Goal: Information Seeking & Learning: Learn about a topic

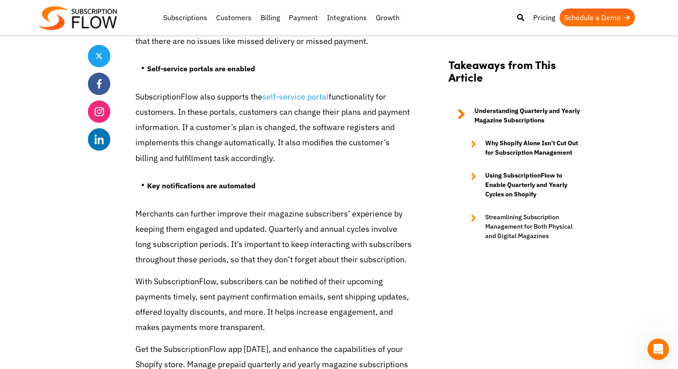
scroll to position [3043, 0]
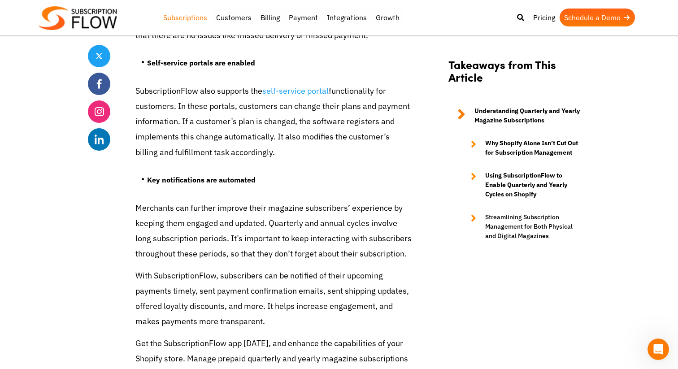
click at [190, 18] on link "Subscriptions" at bounding box center [185, 18] width 53 height 18
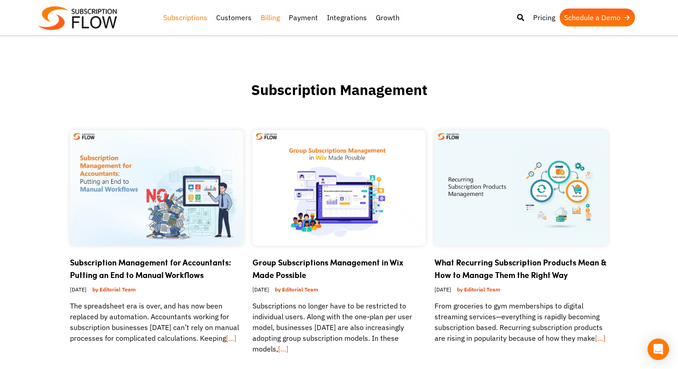
click at [273, 18] on link "Billing" at bounding box center [270, 18] width 28 height 18
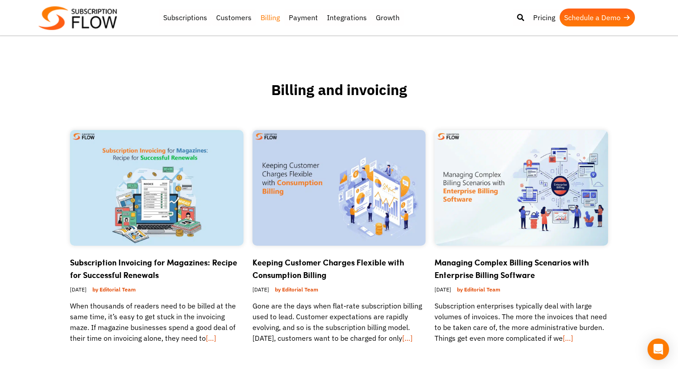
click at [109, 12] on img at bounding box center [78, 18] width 79 height 24
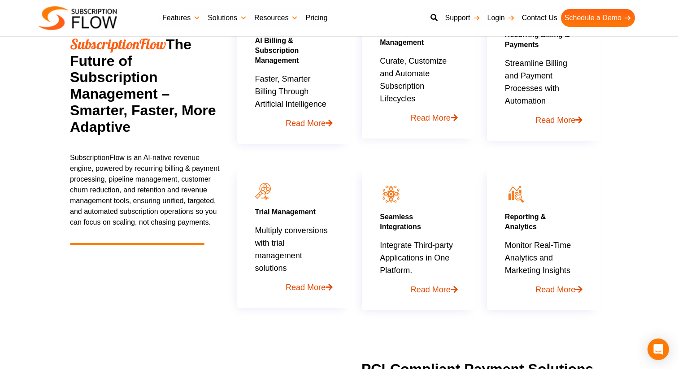
scroll to position [501, 0]
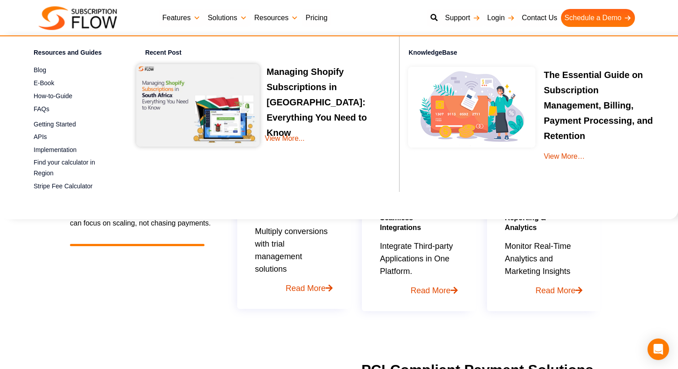
click at [286, 21] on link "Resources" at bounding box center [276, 18] width 51 height 18
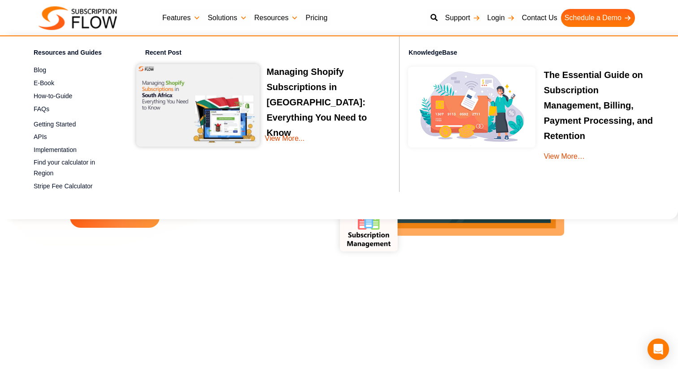
click at [98, 9] on img at bounding box center [78, 18] width 79 height 24
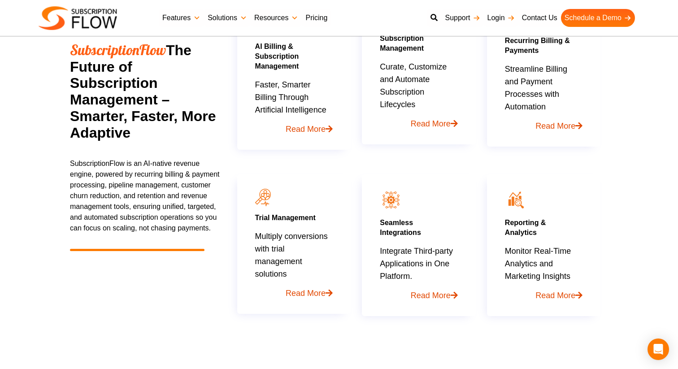
scroll to position [499, 0]
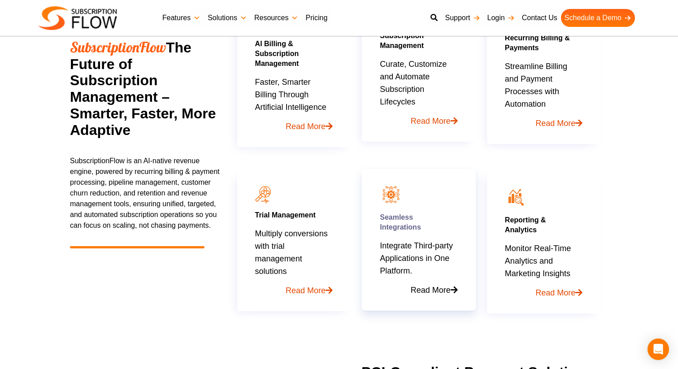
click at [437, 287] on link "Read More" at bounding box center [419, 286] width 78 height 19
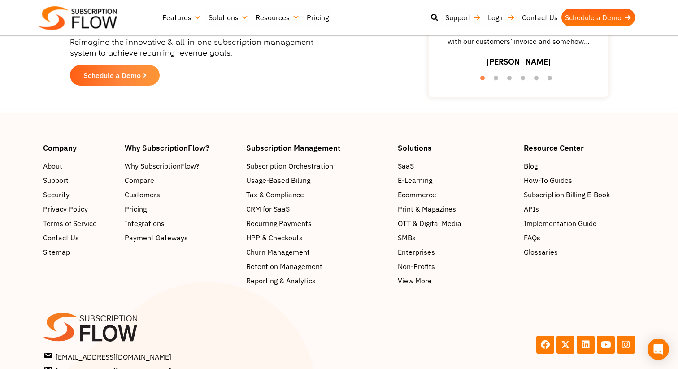
scroll to position [3636, 0]
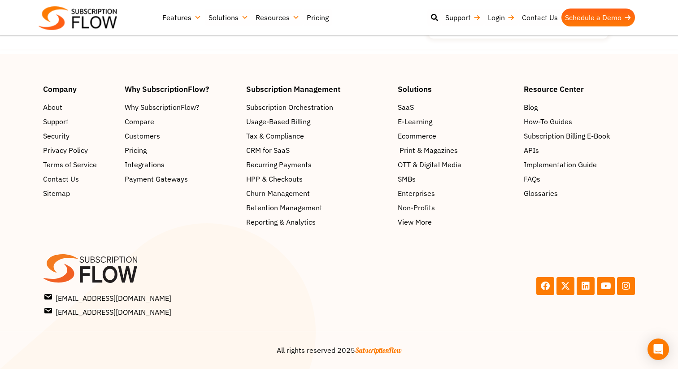
click at [440, 151] on span "Print & Magazines" at bounding box center [429, 150] width 58 height 11
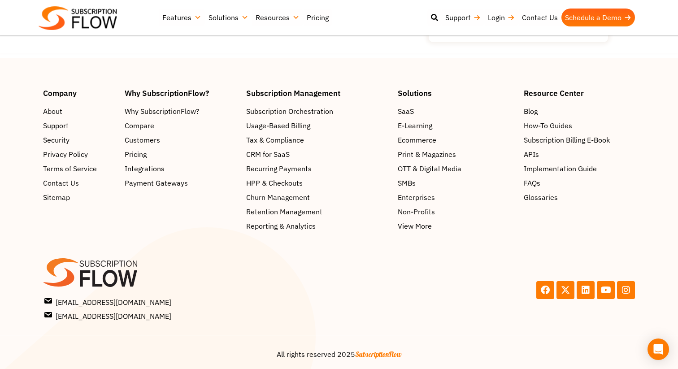
scroll to position [2672, 0]
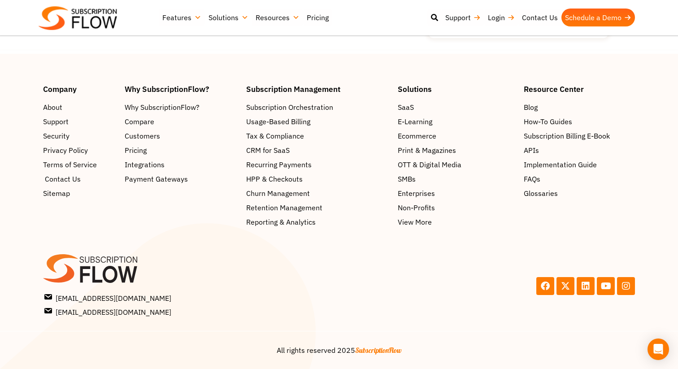
click at [76, 179] on span "Contact Us" at bounding box center [63, 179] width 36 height 11
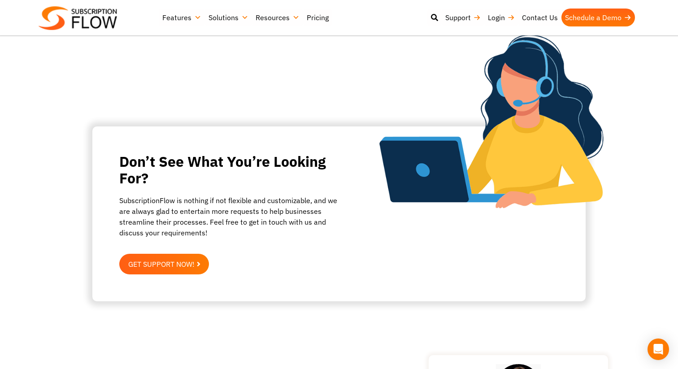
scroll to position [523, 0]
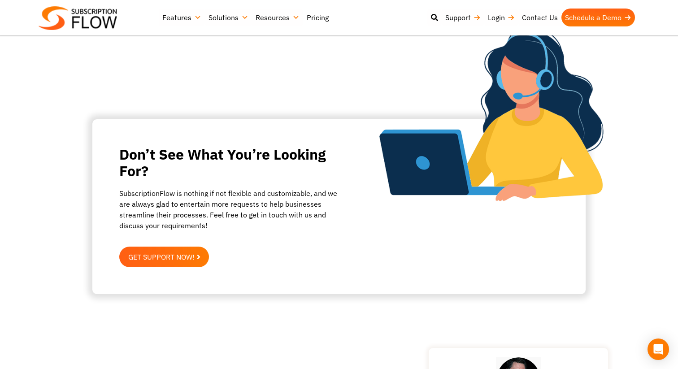
click at [314, 17] on link "Pricing" at bounding box center [317, 18] width 29 height 18
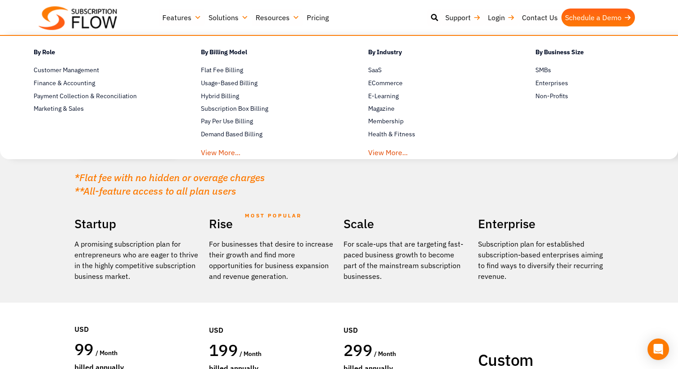
click at [219, 21] on link "Solutions" at bounding box center [228, 18] width 47 height 18
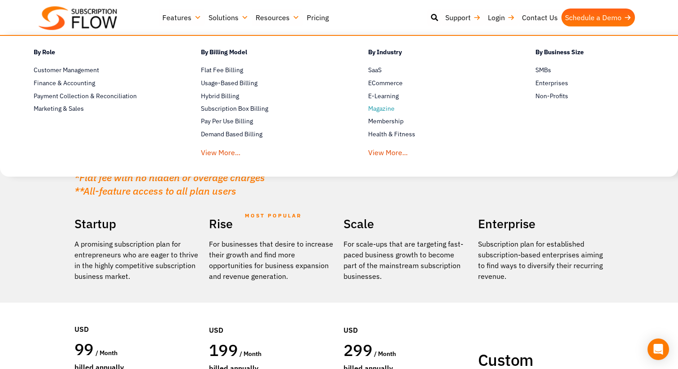
click at [382, 112] on link "Magazine" at bounding box center [436, 109] width 136 height 11
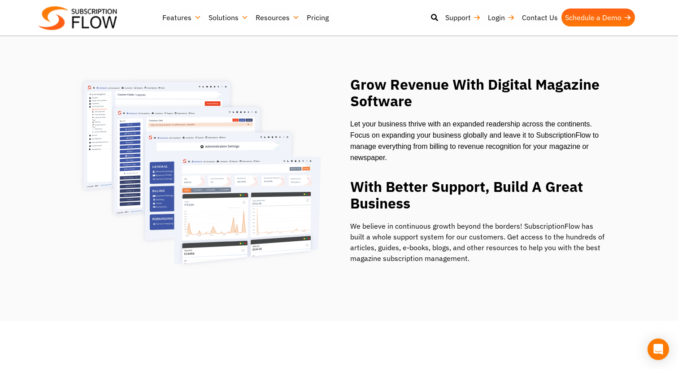
scroll to position [1525, 0]
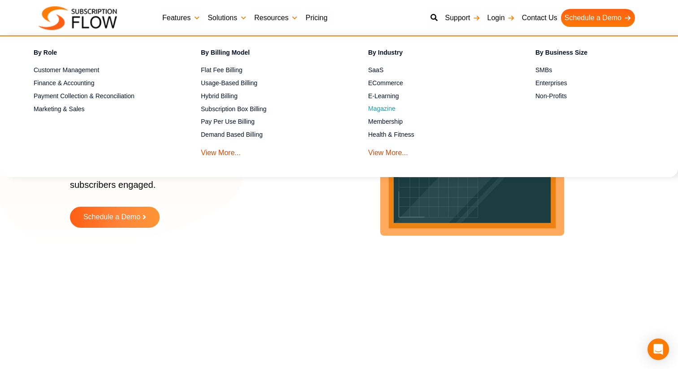
click at [380, 109] on link "Magazine" at bounding box center [436, 109] width 136 height 11
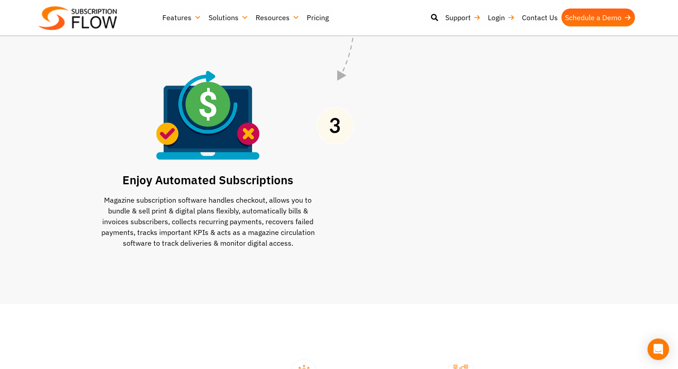
scroll to position [931, 0]
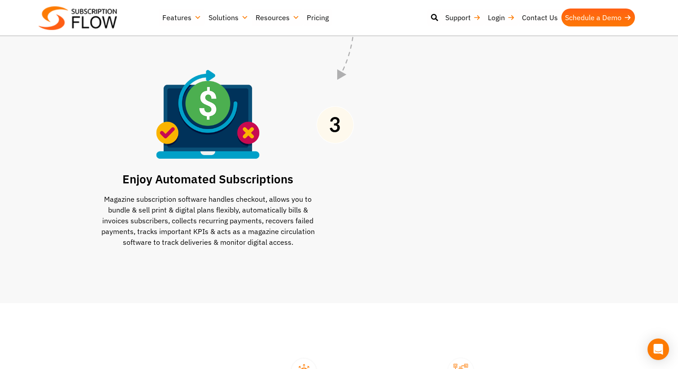
click at [84, 17] on img at bounding box center [78, 18] width 79 height 24
